Goal: Entertainment & Leisure: Consume media (video, audio)

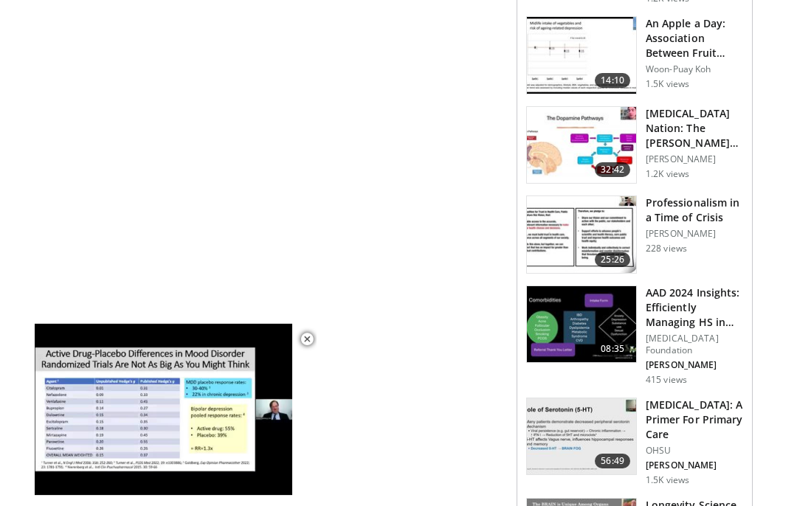
scroll to position [1319, 0]
click at [316, 354] on span "Video Player" at bounding box center [307, 340] width 30 height 30
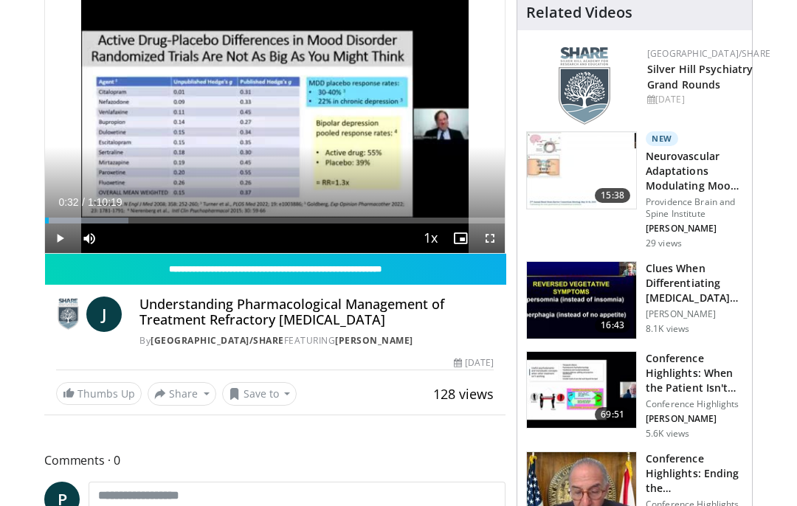
scroll to position [201, 0]
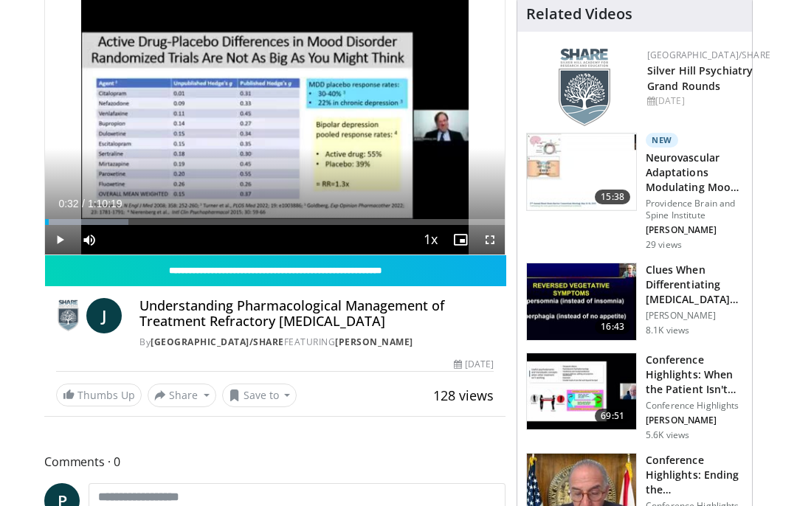
click at [302, 322] on h4 "Understanding Pharmacological Management of Treatment Refractory [MEDICAL_DATA]" at bounding box center [316, 315] width 354 height 32
click at [260, 326] on h4 "Understanding Pharmacological Management of Treatment Refractory [MEDICAL_DATA]" at bounding box center [316, 315] width 354 height 32
click at [251, 330] on h4 "Understanding Pharmacological Management of Treatment Refractory [MEDICAL_DATA]" at bounding box center [316, 315] width 354 height 32
click at [270, 270] on input "**********" at bounding box center [275, 270] width 461 height 31
